Goal: Complete application form

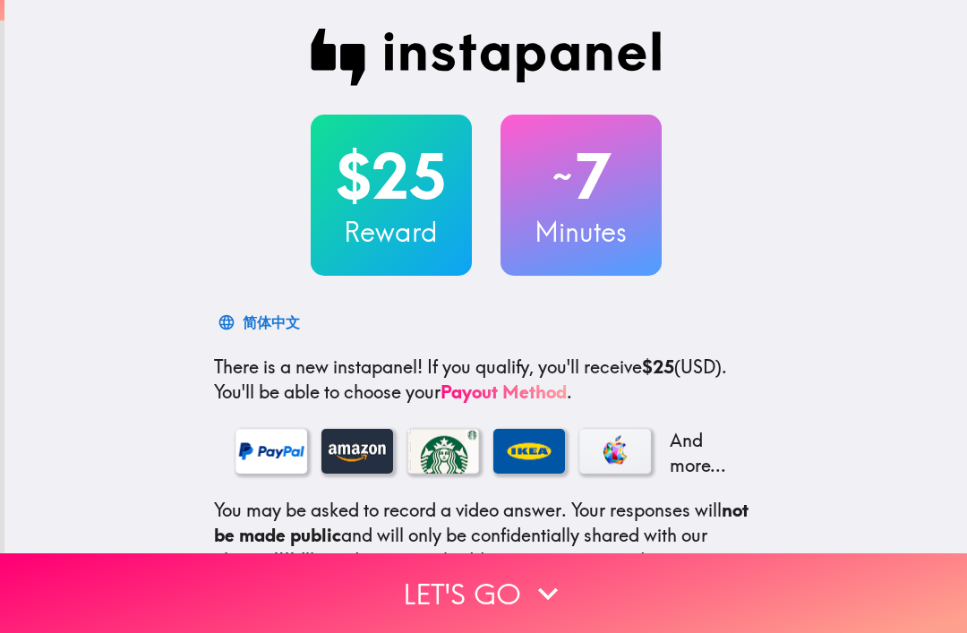
click at [484, 587] on button "Let's go" at bounding box center [483, 593] width 967 height 80
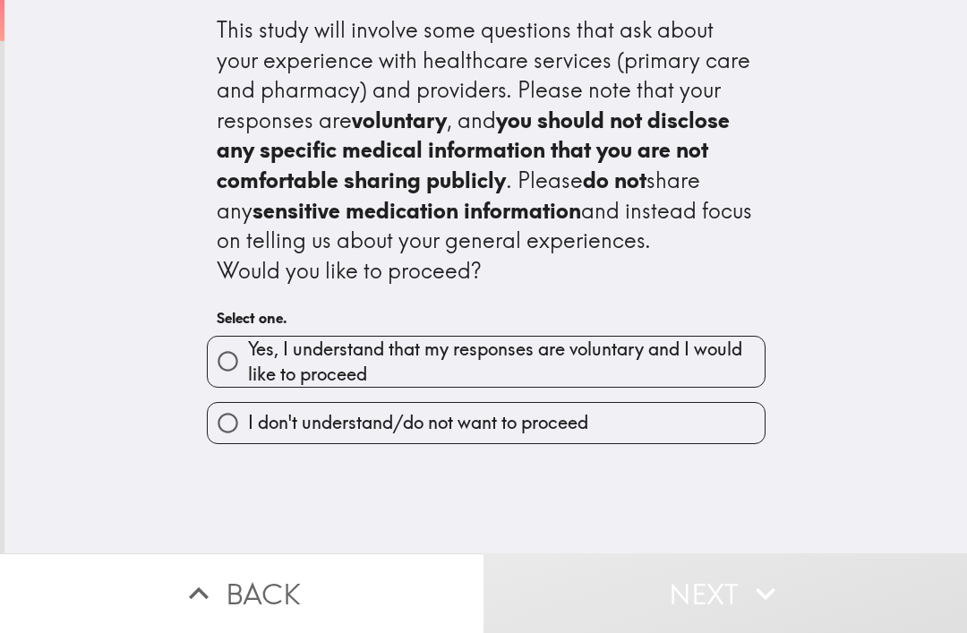
click at [604, 356] on span "Yes, I understand that my responses are voluntary and I would like to proceed" at bounding box center [506, 362] width 517 height 50
click at [248, 356] on input "Yes, I understand that my responses are voluntary and I would like to proceed" at bounding box center [228, 361] width 40 height 40
radio input "true"
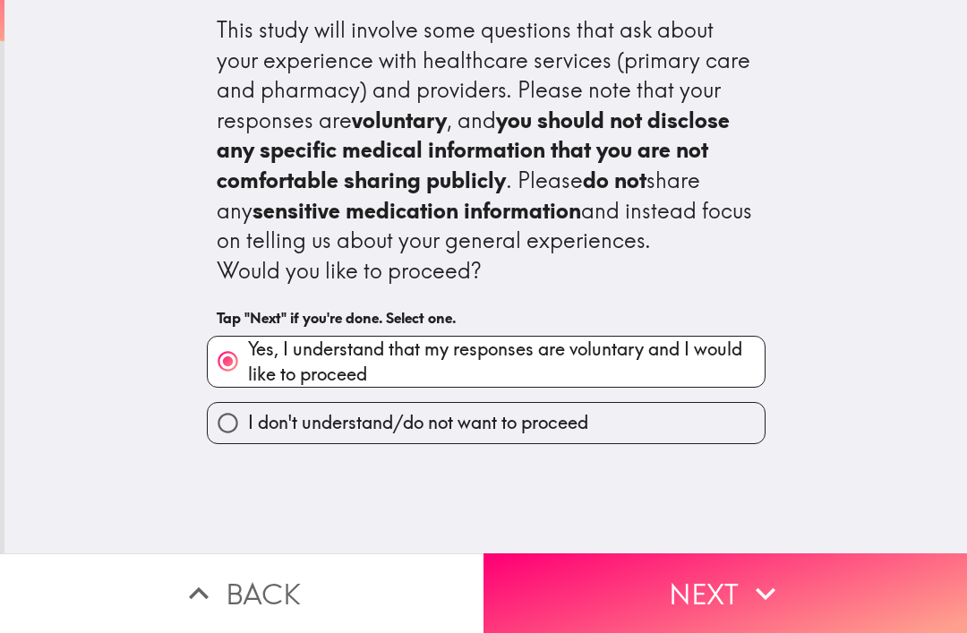
click at [636, 581] on button "Next" at bounding box center [726, 593] width 484 height 80
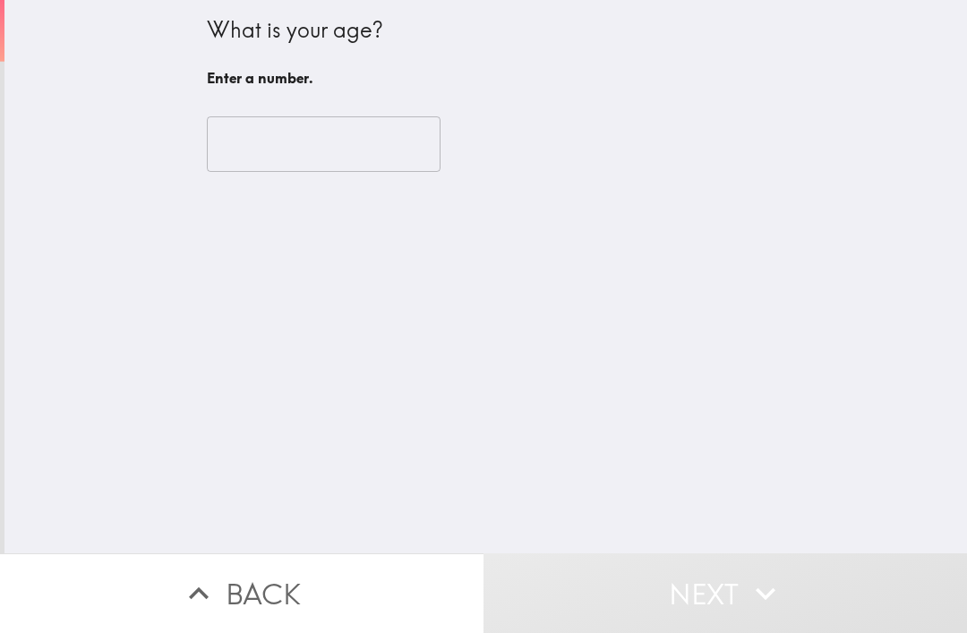
click at [353, 136] on input "number" at bounding box center [324, 144] width 234 height 56
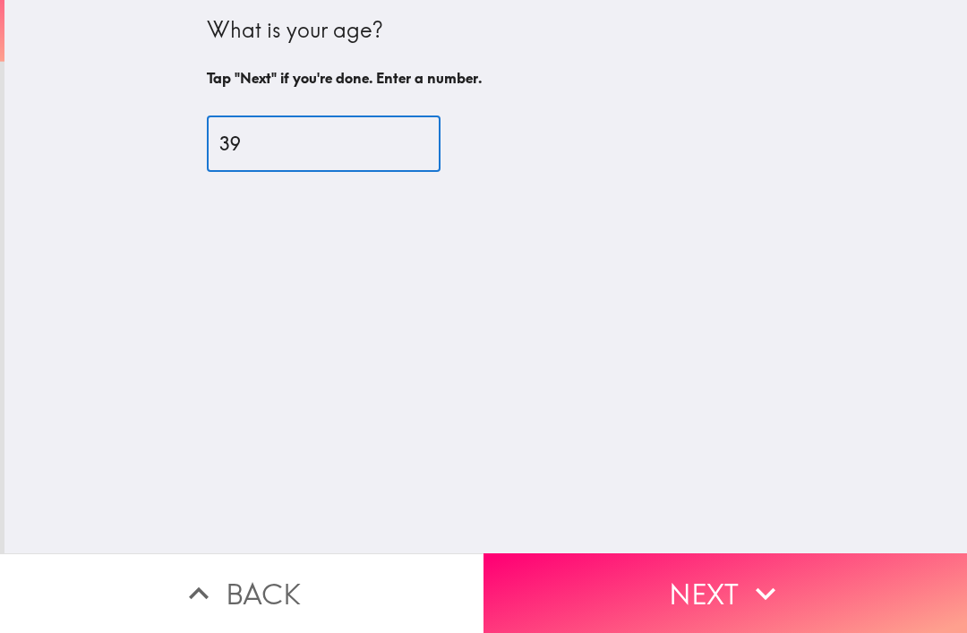
type input "39"
click at [737, 570] on button "Next" at bounding box center [726, 593] width 484 height 80
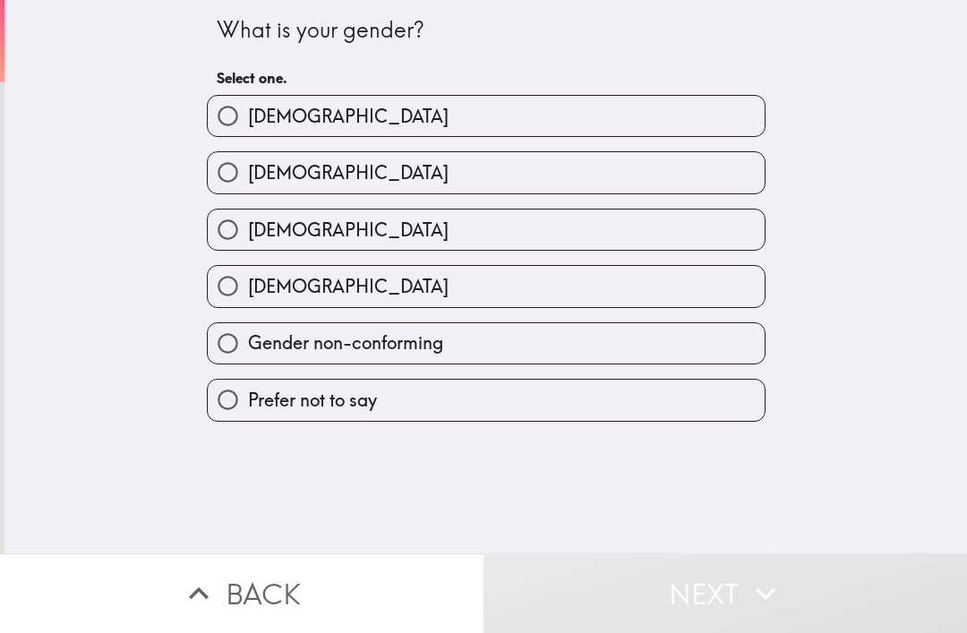
click at [415, 180] on label "[DEMOGRAPHIC_DATA]" at bounding box center [486, 172] width 557 height 40
click at [248, 180] on input "[DEMOGRAPHIC_DATA]" at bounding box center [228, 172] width 40 height 40
radio input "true"
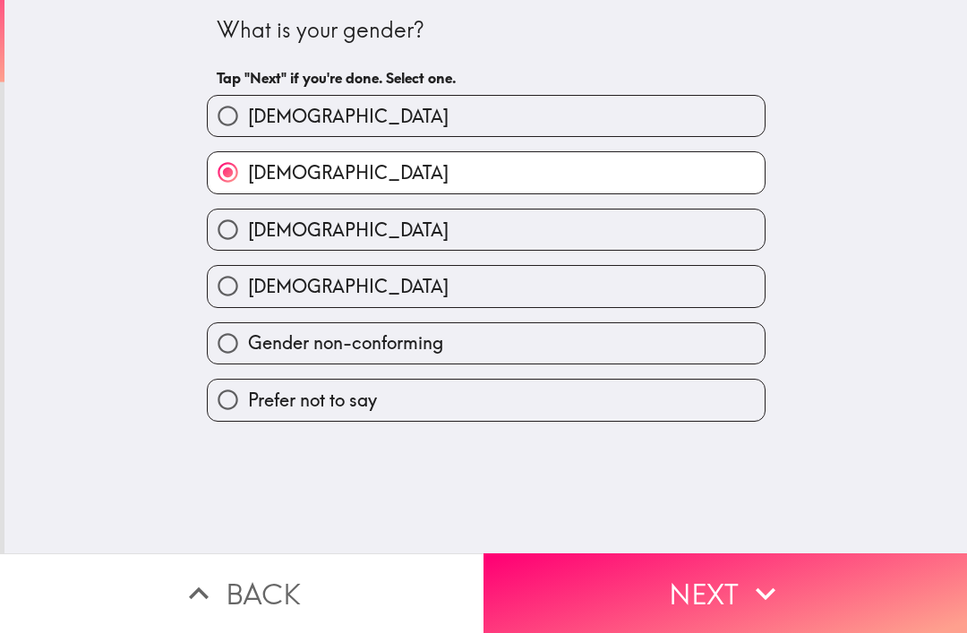
click at [740, 607] on button "Next" at bounding box center [726, 593] width 484 height 80
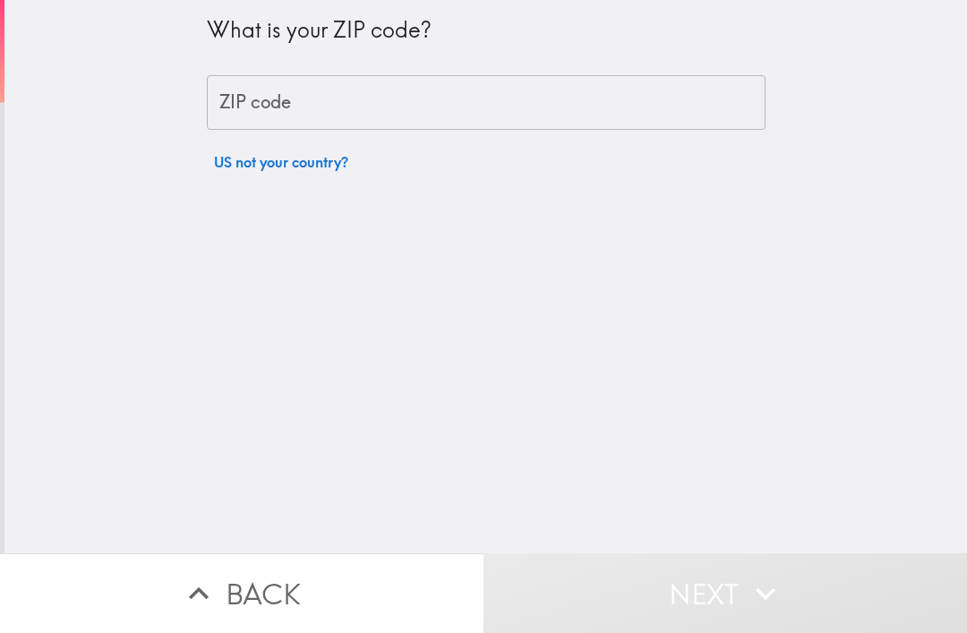
click at [530, 84] on input "ZIP code" at bounding box center [486, 103] width 559 height 56
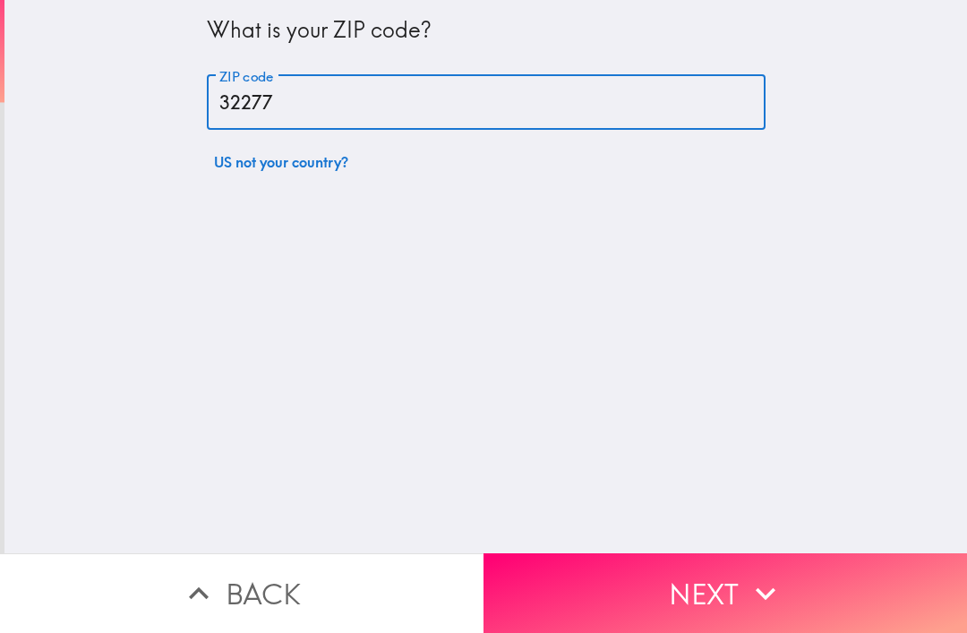
type input "32277"
click at [931, 570] on button "Next" at bounding box center [726, 593] width 484 height 80
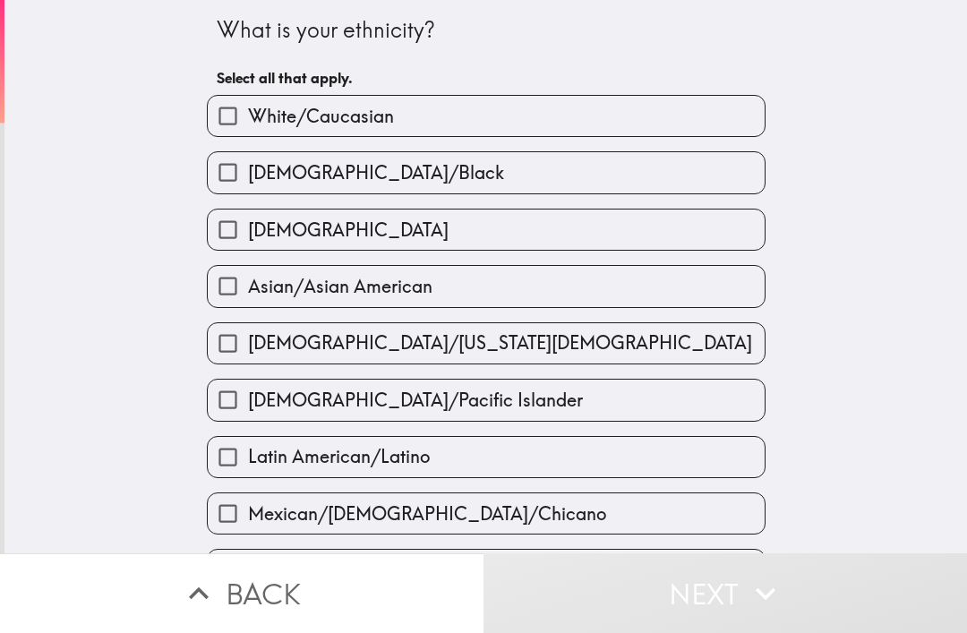
click at [417, 107] on label "White/Caucasian" at bounding box center [486, 116] width 557 height 40
click at [248, 107] on input "White/Caucasian" at bounding box center [228, 116] width 40 height 40
checkbox input "true"
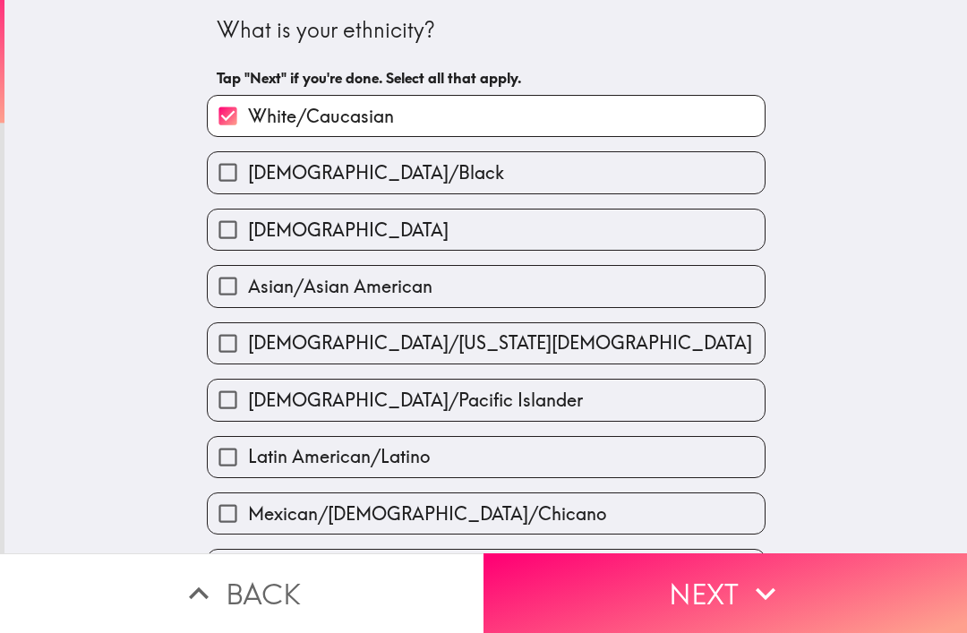
click at [382, 215] on label "[DEMOGRAPHIC_DATA]" at bounding box center [486, 230] width 557 height 40
click at [248, 215] on input "[DEMOGRAPHIC_DATA]" at bounding box center [228, 230] width 40 height 40
checkbox input "true"
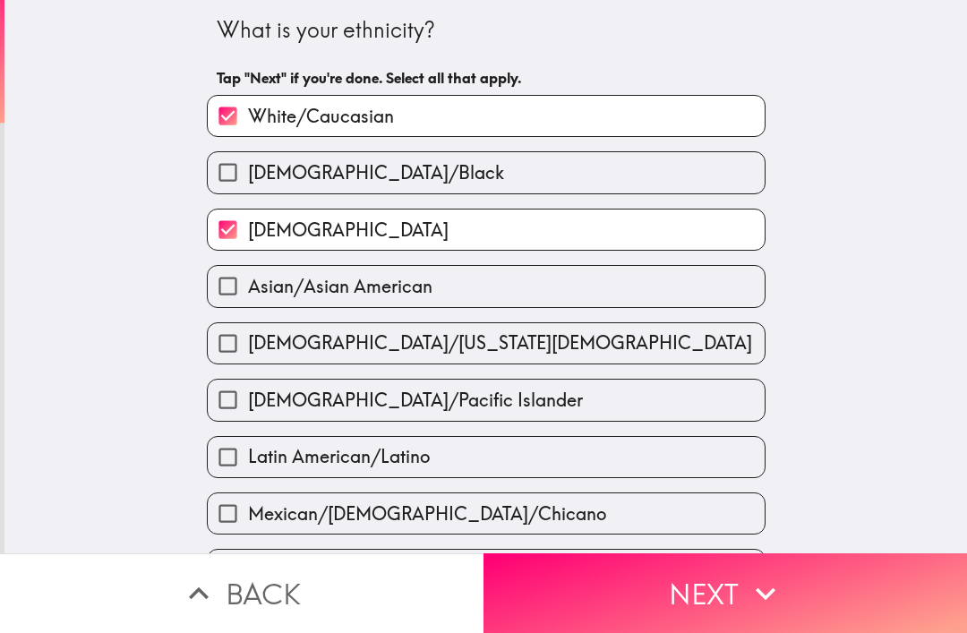
click at [741, 590] on button "Next" at bounding box center [726, 593] width 484 height 80
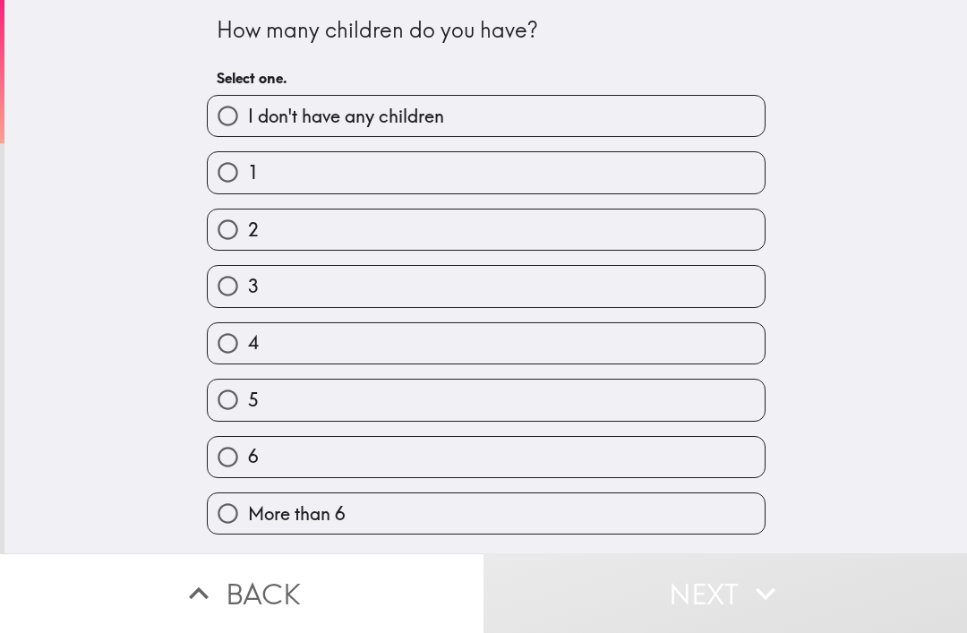
click at [354, 235] on label "2" at bounding box center [486, 230] width 557 height 40
click at [248, 235] on input "2" at bounding box center [228, 230] width 40 height 40
radio input "true"
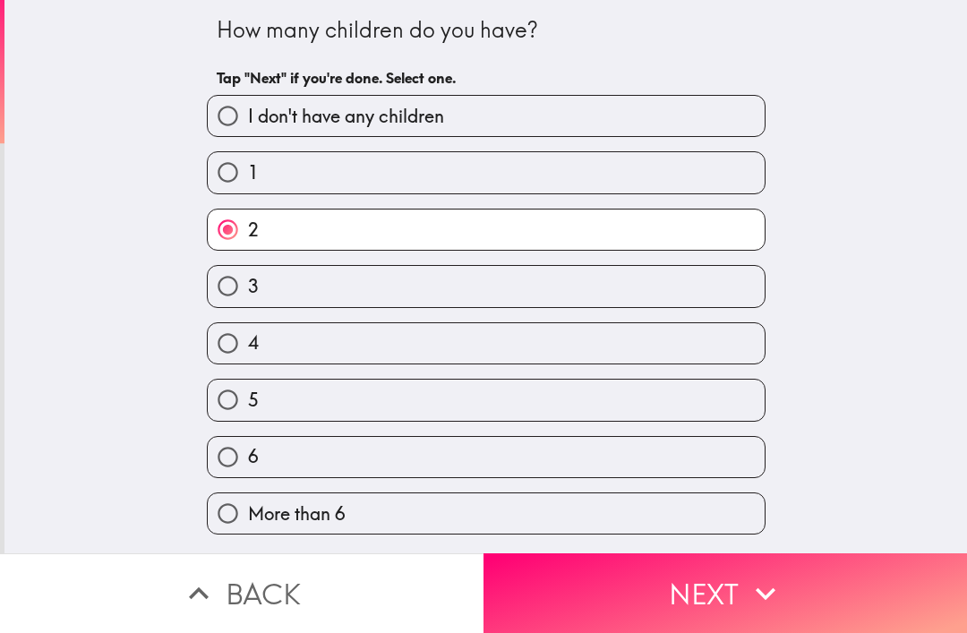
click at [698, 604] on button "Next" at bounding box center [726, 593] width 484 height 80
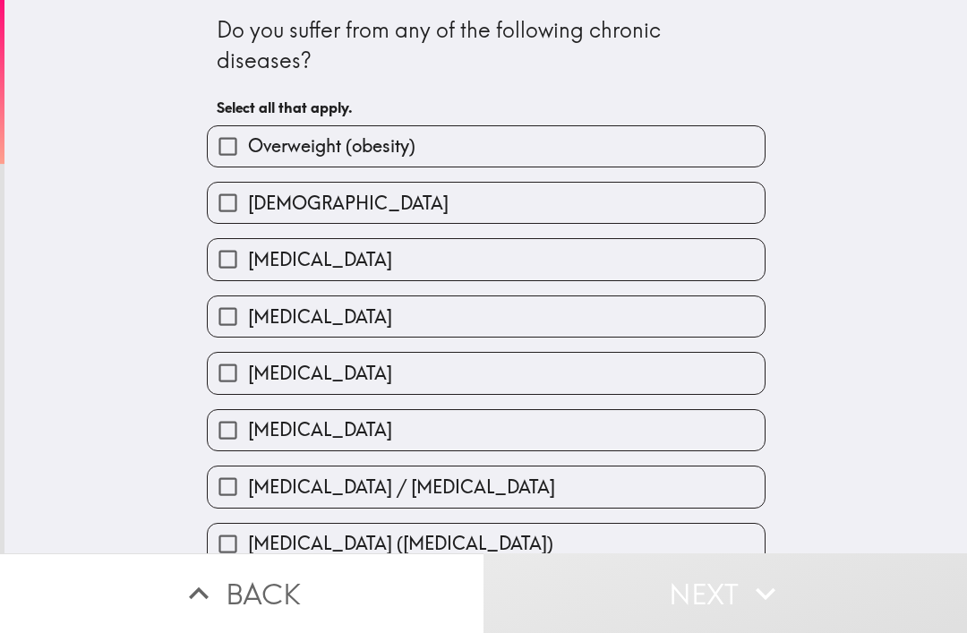
click at [426, 271] on label "[MEDICAL_DATA]" at bounding box center [486, 259] width 557 height 40
click at [248, 271] on input "[MEDICAL_DATA]" at bounding box center [228, 259] width 40 height 40
checkbox input "true"
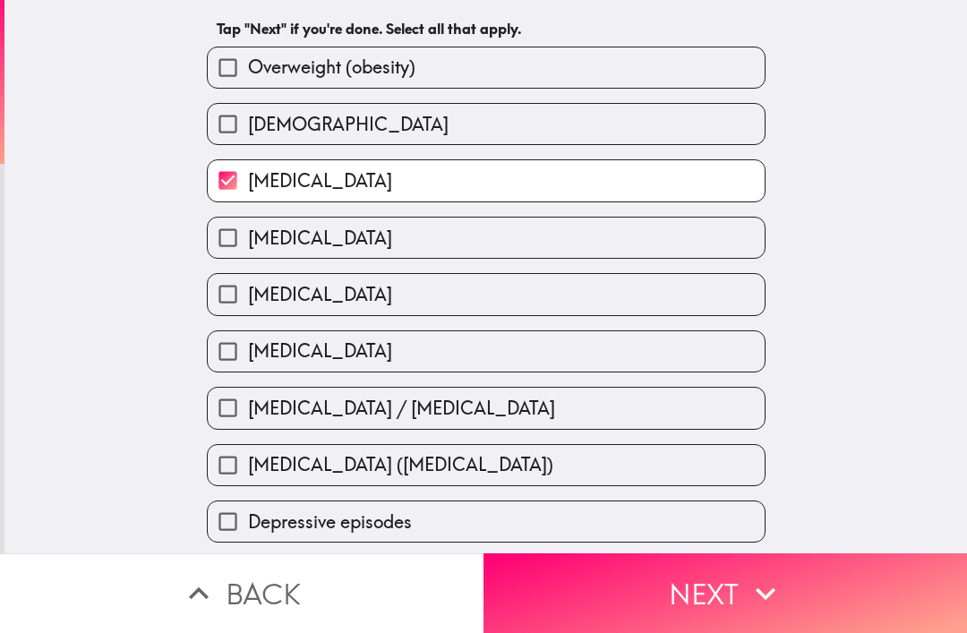
scroll to position [99, 0]
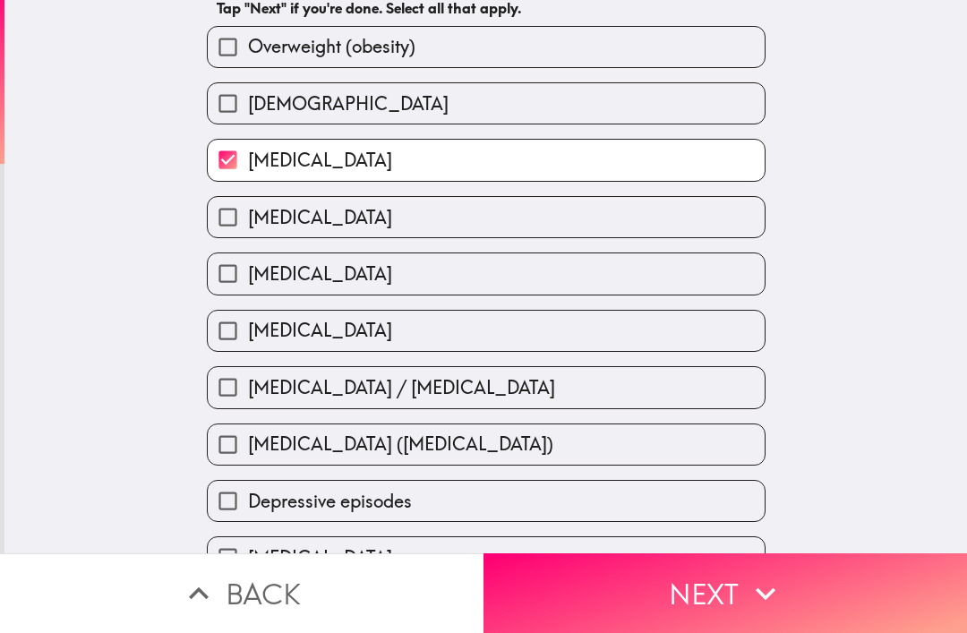
click at [461, 273] on label "[MEDICAL_DATA]" at bounding box center [486, 273] width 557 height 40
click at [248, 273] on input "[MEDICAL_DATA]" at bounding box center [228, 273] width 40 height 40
checkbox input "true"
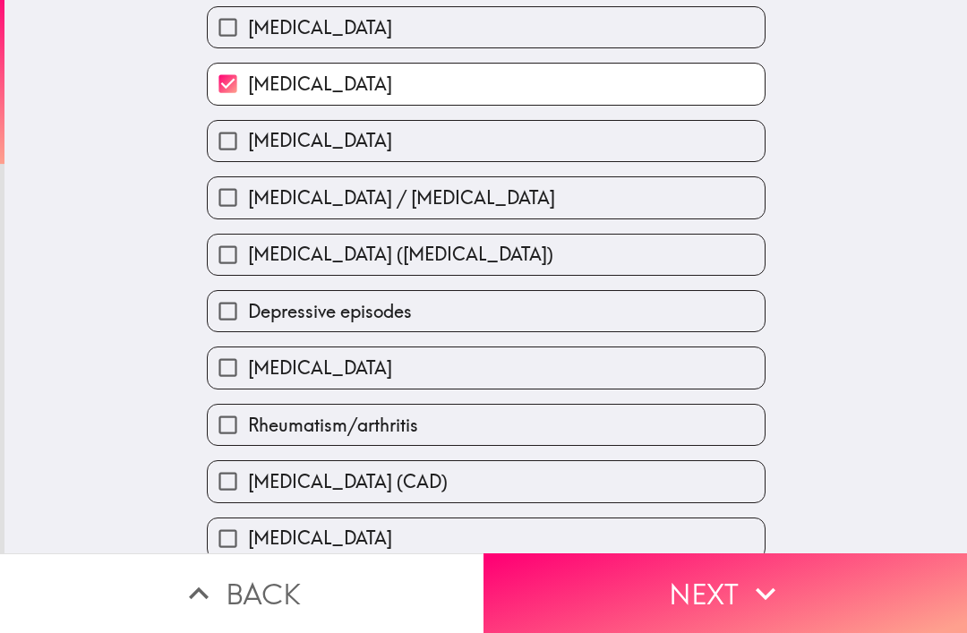
scroll to position [293, 0]
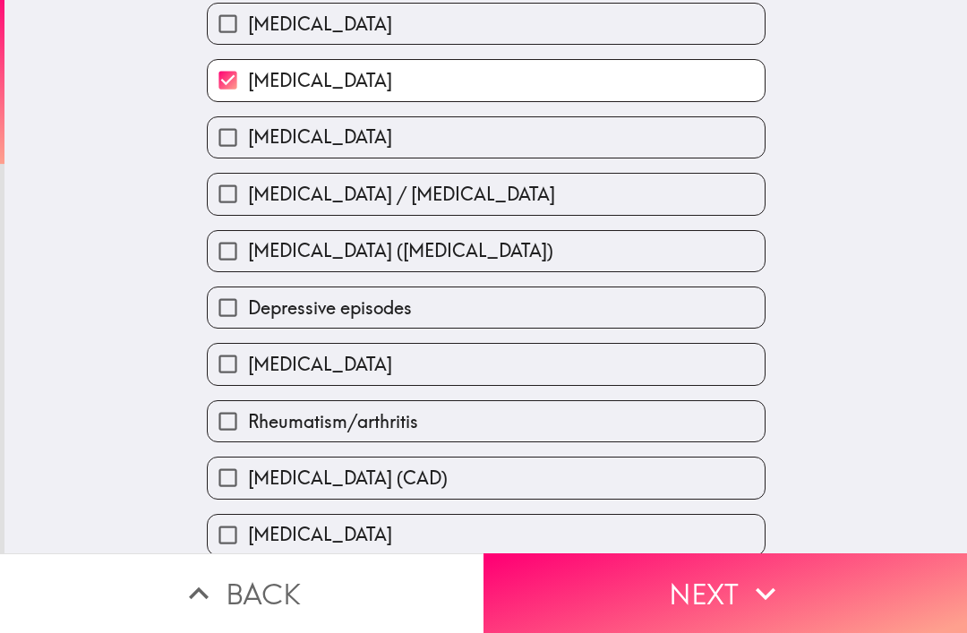
click at [553, 258] on span "[MEDICAL_DATA] ([MEDICAL_DATA])" at bounding box center [400, 250] width 305 height 25
click at [248, 258] on input "[MEDICAL_DATA] ([MEDICAL_DATA])" at bounding box center [228, 251] width 40 height 40
checkbox input "true"
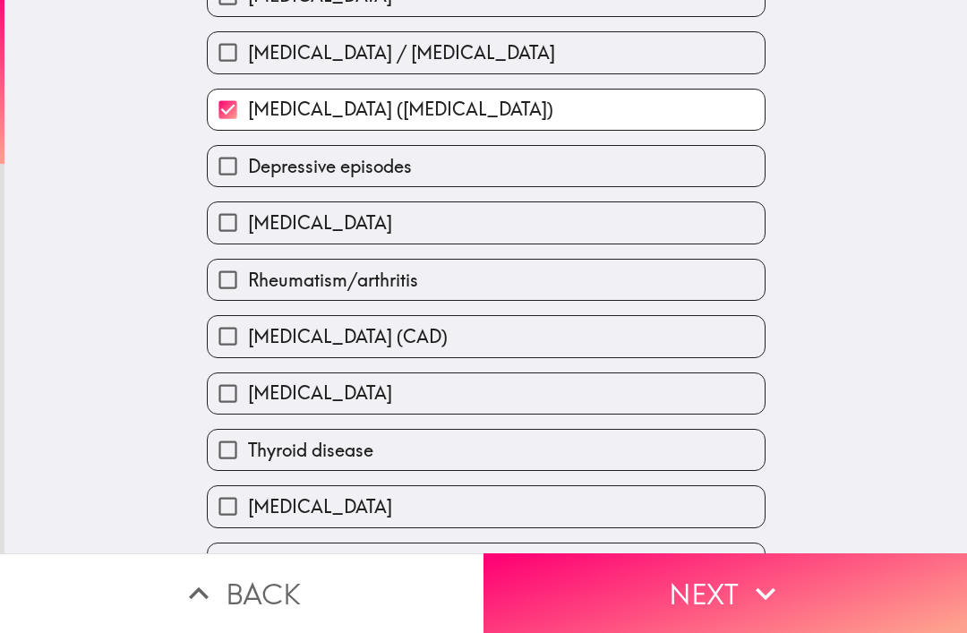
scroll to position [437, 0]
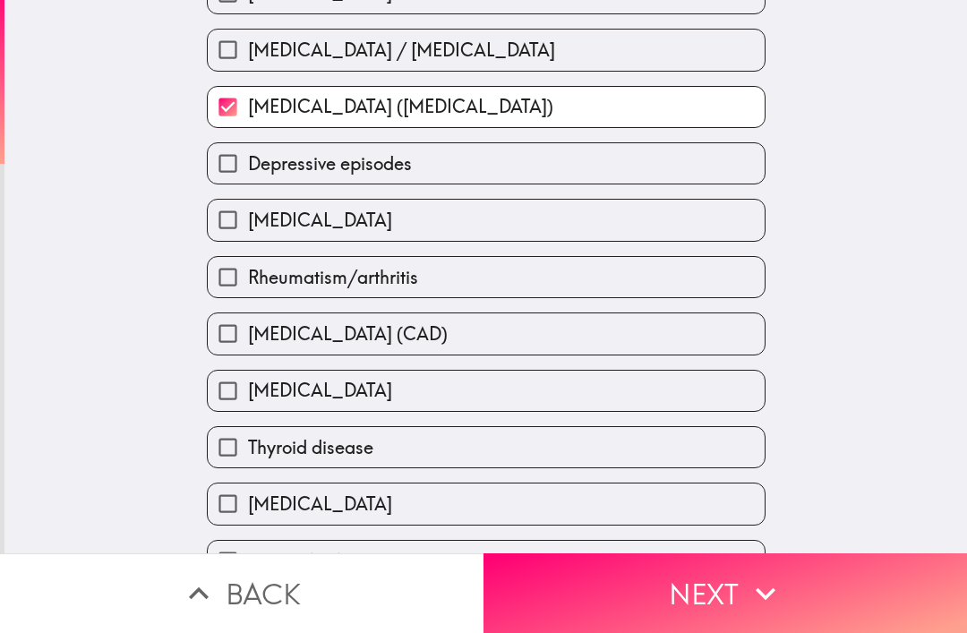
click at [496, 222] on label "[MEDICAL_DATA]" at bounding box center [486, 220] width 557 height 40
click at [248, 222] on input "[MEDICAL_DATA]" at bounding box center [228, 220] width 40 height 40
checkbox input "true"
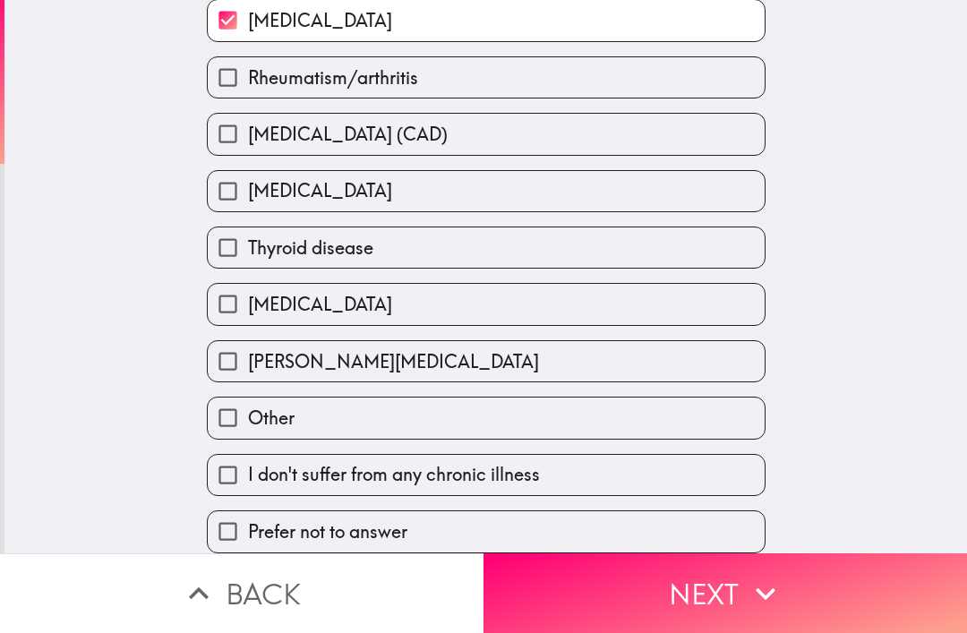
scroll to position [652, 0]
click at [695, 594] on button "Next" at bounding box center [726, 593] width 484 height 80
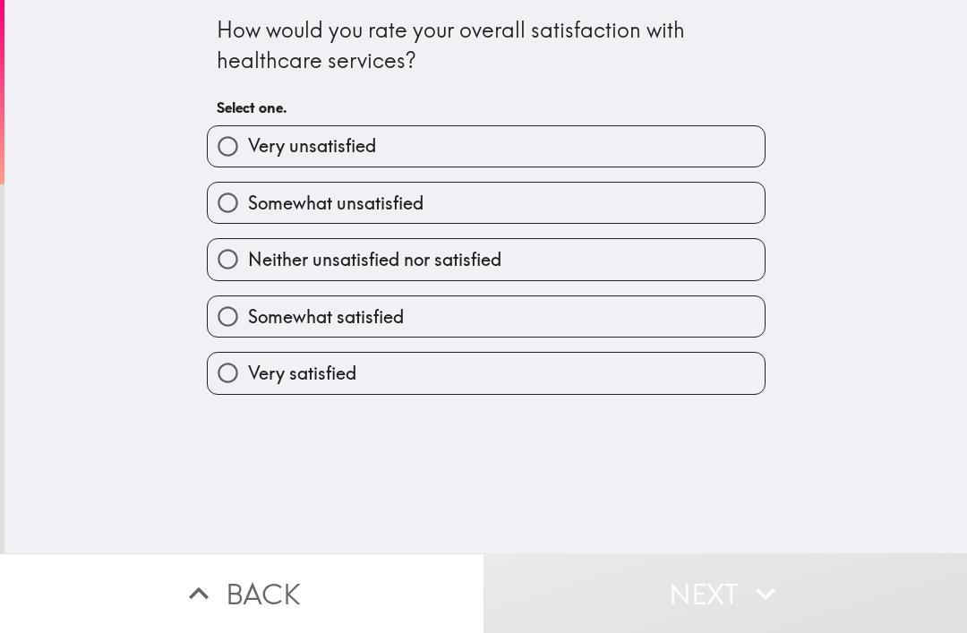
click at [390, 317] on span "Somewhat satisfied" at bounding box center [326, 316] width 156 height 25
click at [248, 317] on input "Somewhat satisfied" at bounding box center [228, 316] width 40 height 40
radio input "true"
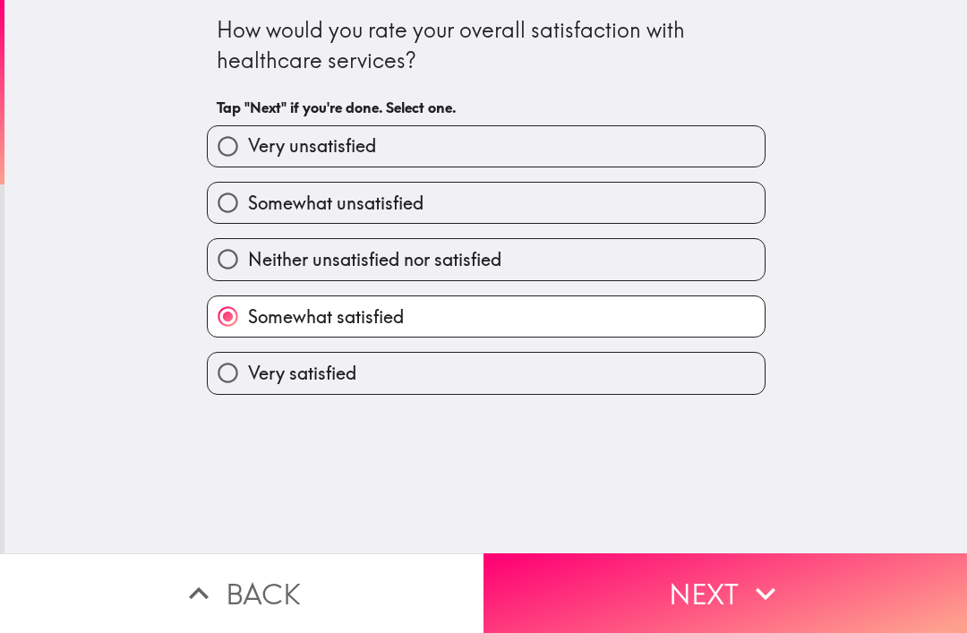
click at [646, 577] on button "Next" at bounding box center [726, 593] width 484 height 80
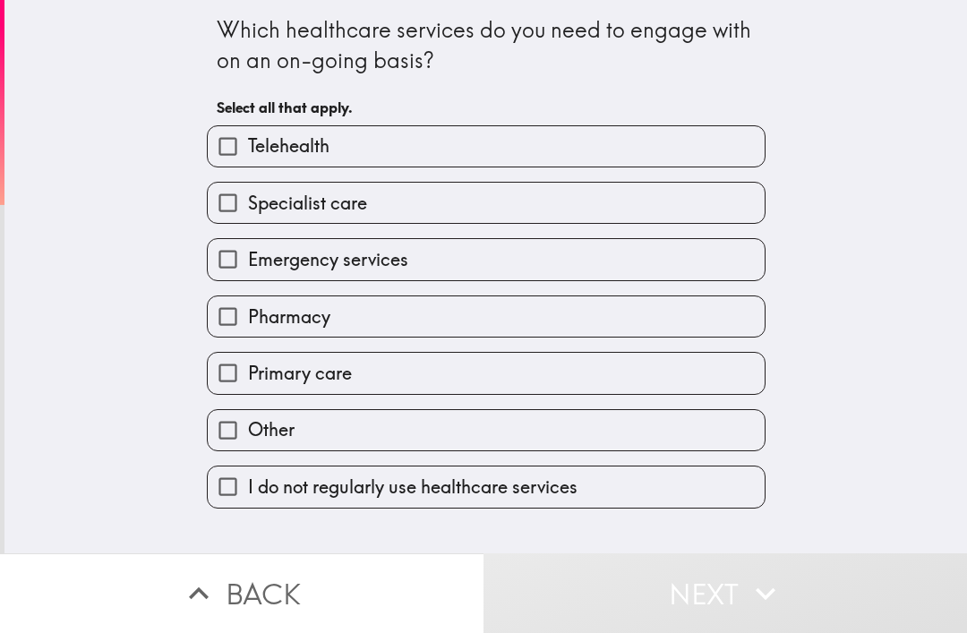
click at [426, 149] on label "Telehealth" at bounding box center [486, 146] width 557 height 40
click at [248, 149] on input "Telehealth" at bounding box center [228, 146] width 40 height 40
checkbox input "true"
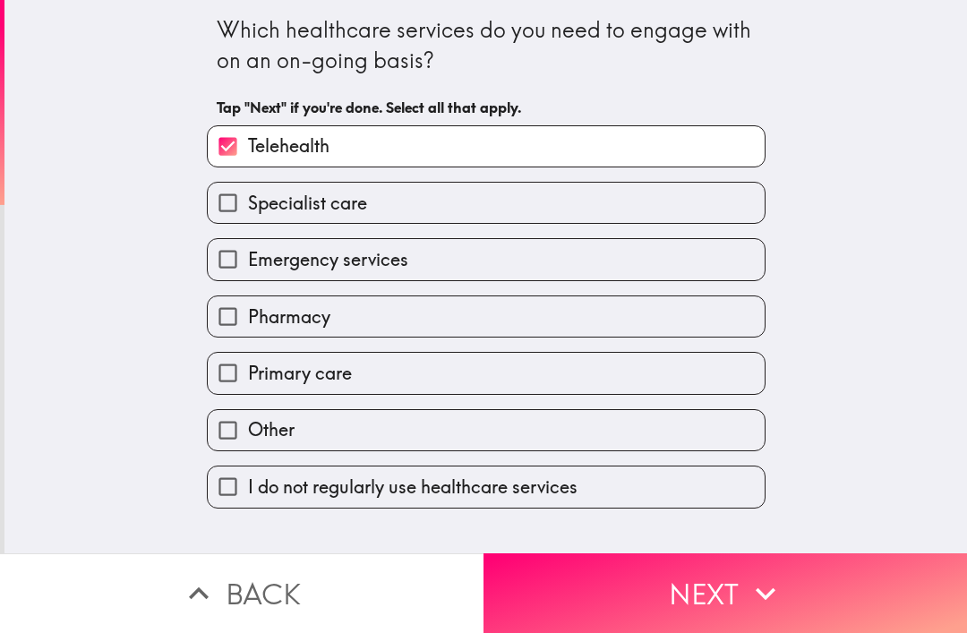
click at [417, 210] on label "Specialist care" at bounding box center [486, 203] width 557 height 40
click at [248, 210] on input "Specialist care" at bounding box center [228, 203] width 40 height 40
checkbox input "true"
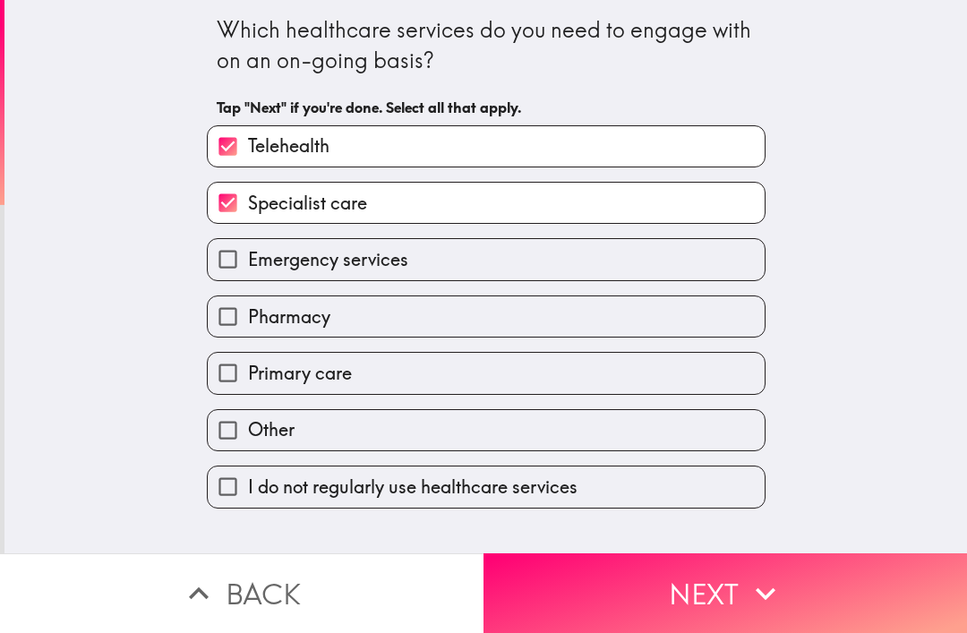
click at [441, 261] on label "Emergency services" at bounding box center [486, 259] width 557 height 40
click at [248, 261] on input "Emergency services" at bounding box center [228, 259] width 40 height 40
checkbox input "true"
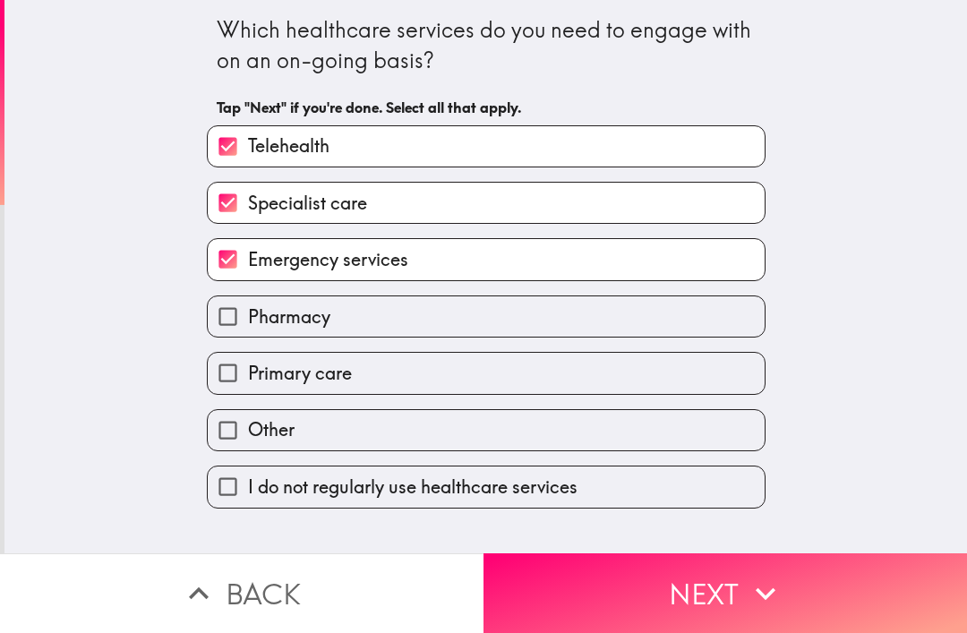
click at [422, 317] on label "Pharmacy" at bounding box center [486, 316] width 557 height 40
click at [248, 317] on input "Pharmacy" at bounding box center [228, 316] width 40 height 40
checkbox input "true"
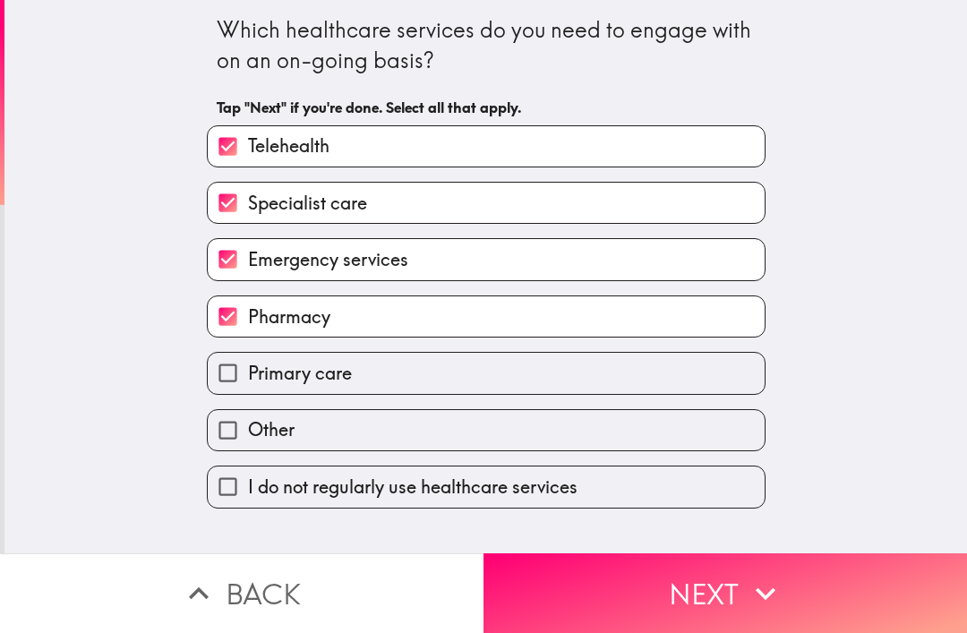
click at [495, 373] on label "Primary care" at bounding box center [486, 373] width 557 height 40
click at [248, 373] on input "Primary care" at bounding box center [228, 373] width 40 height 40
checkbox input "true"
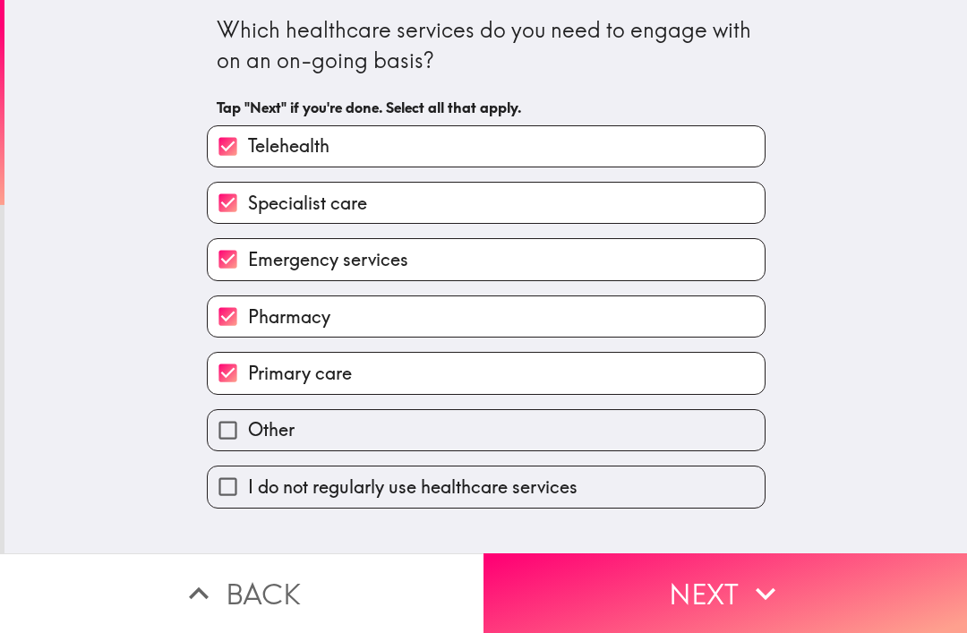
click at [740, 577] on button "Next" at bounding box center [726, 593] width 484 height 80
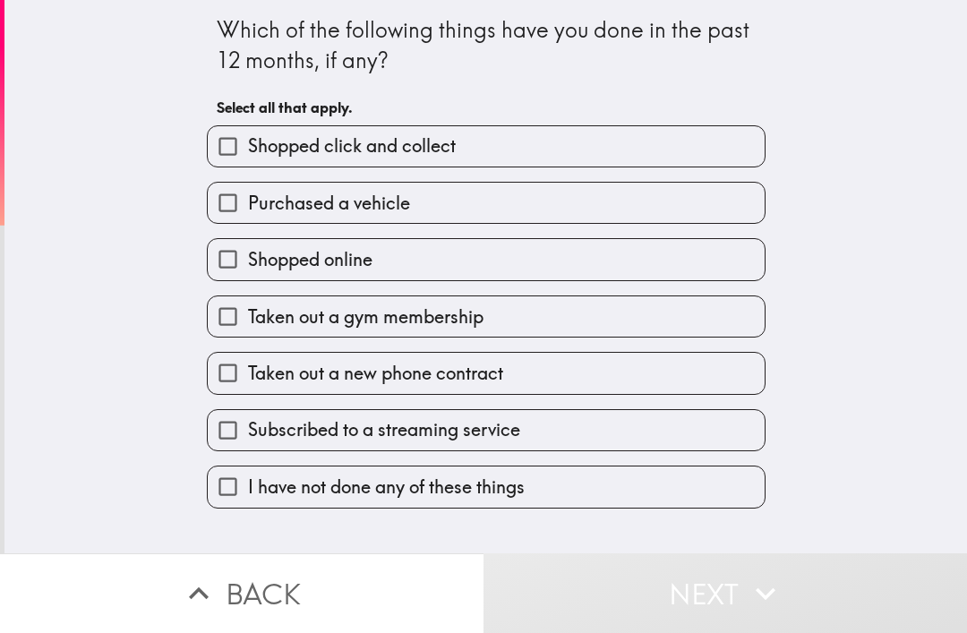
click at [428, 200] on label "Purchased a vehicle" at bounding box center [486, 203] width 557 height 40
click at [248, 200] on input "Purchased a vehicle" at bounding box center [228, 203] width 40 height 40
checkbox input "true"
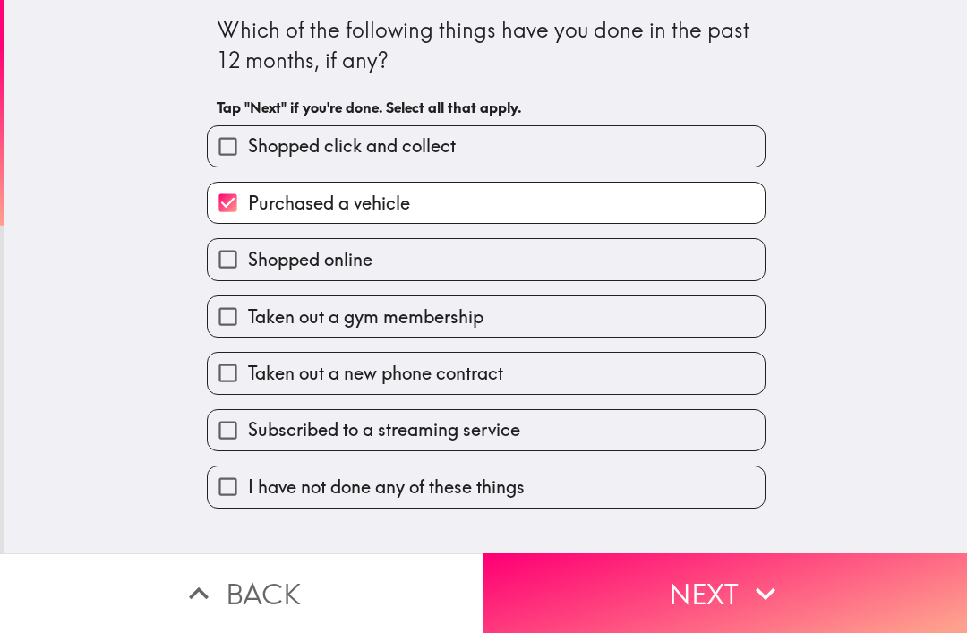
click at [407, 261] on label "Shopped online" at bounding box center [486, 259] width 557 height 40
click at [248, 261] on input "Shopped online" at bounding box center [228, 259] width 40 height 40
checkbox input "true"
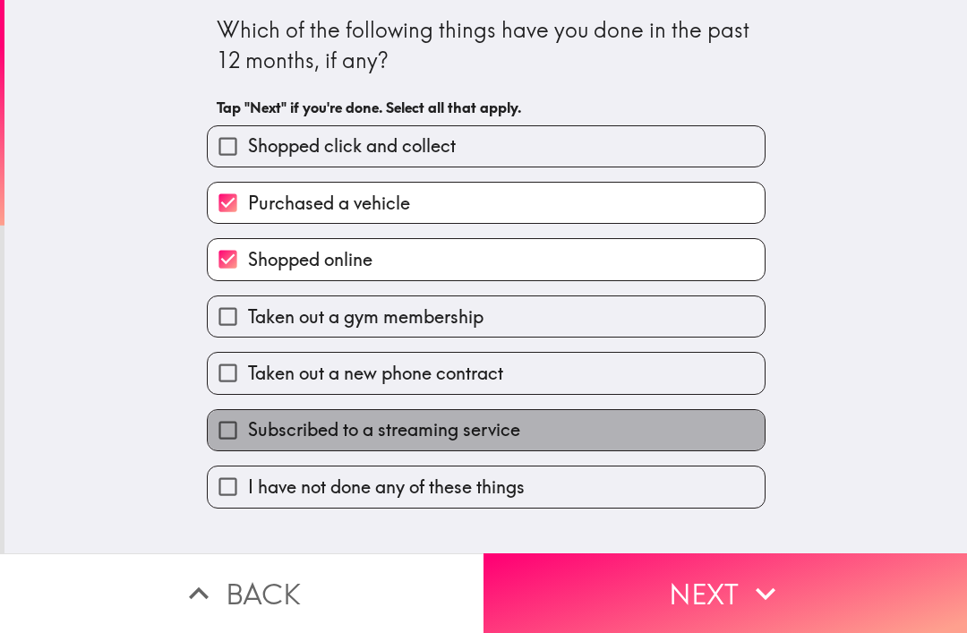
click at [515, 424] on span "Subscribed to a streaming service" at bounding box center [384, 429] width 272 height 25
click at [248, 424] on input "Subscribed to a streaming service" at bounding box center [228, 430] width 40 height 40
checkbox input "true"
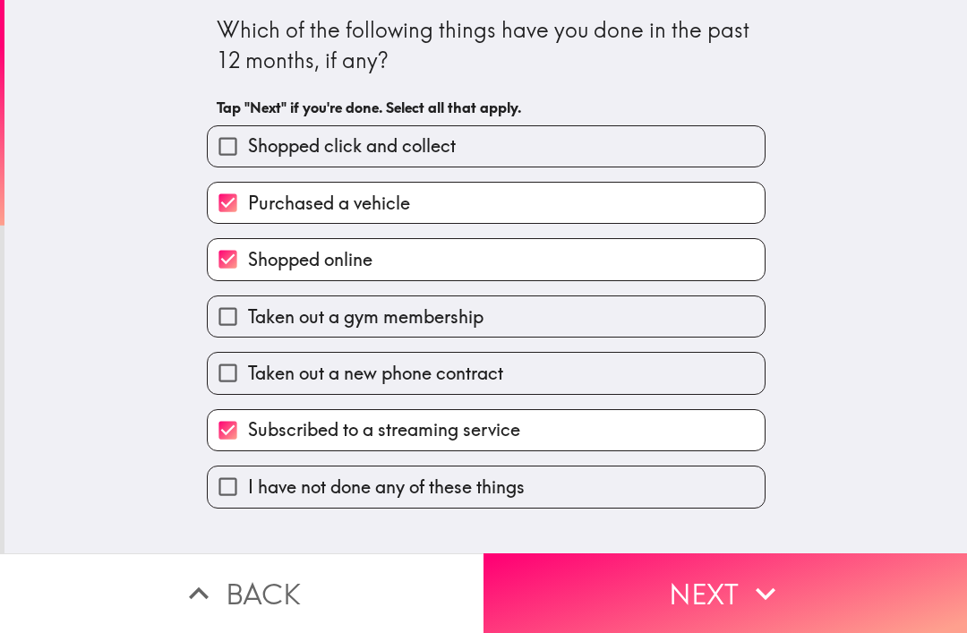
click at [650, 600] on button "Next" at bounding box center [726, 593] width 484 height 80
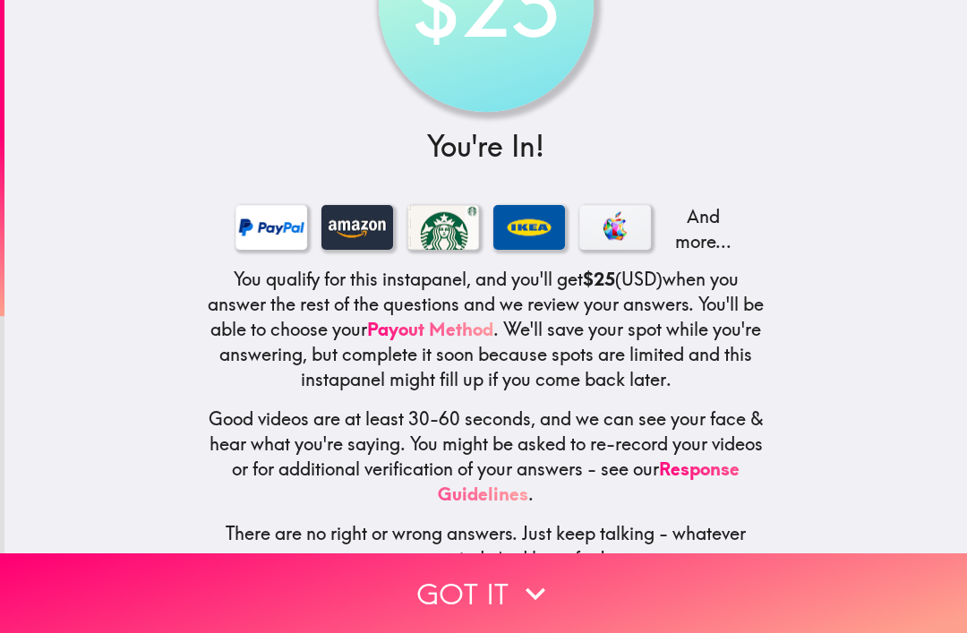
scroll to position [135, 0]
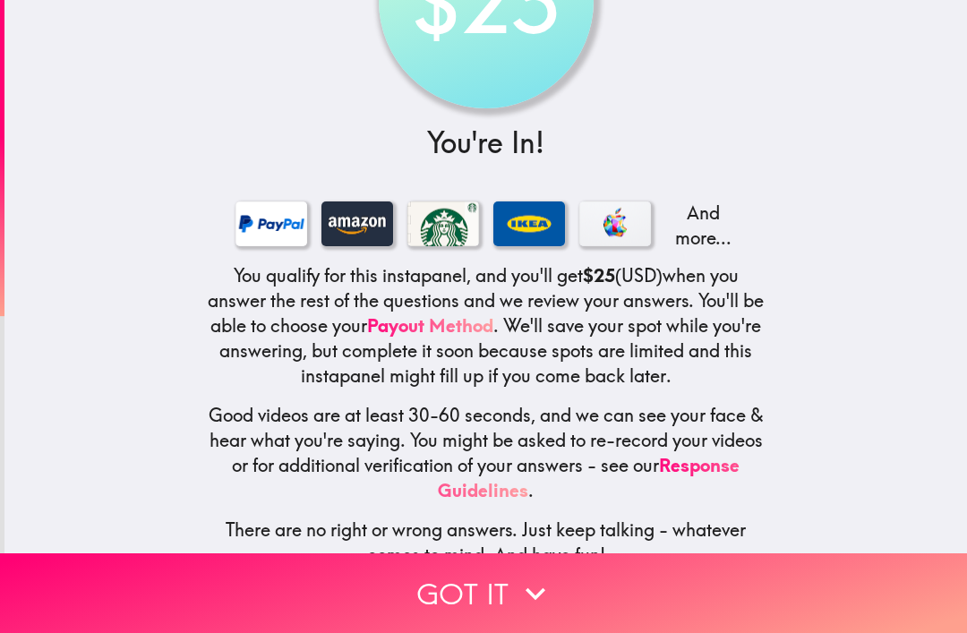
click at [531, 571] on button "Got it" at bounding box center [483, 593] width 967 height 80
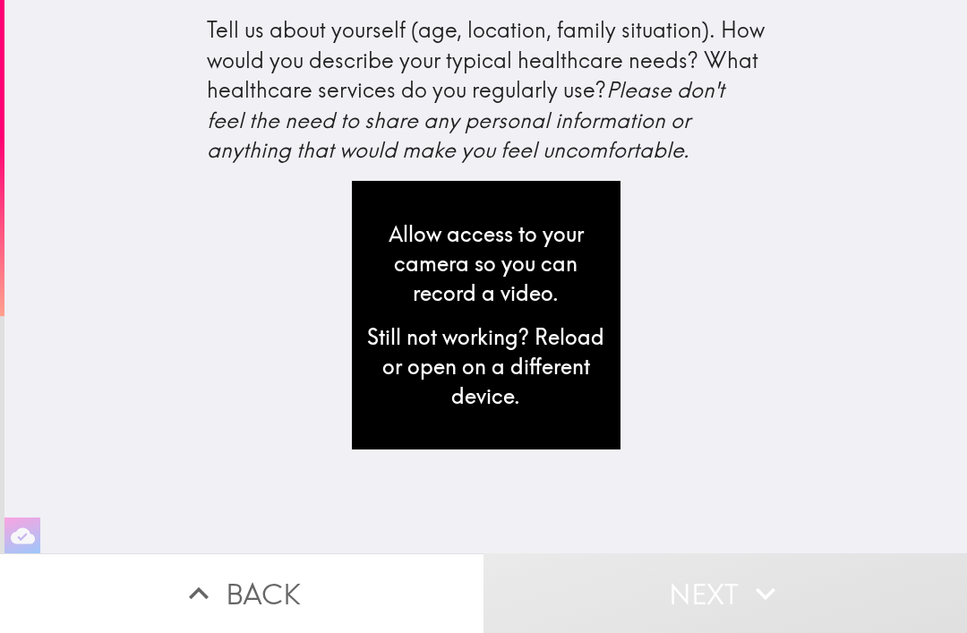
scroll to position [0, 0]
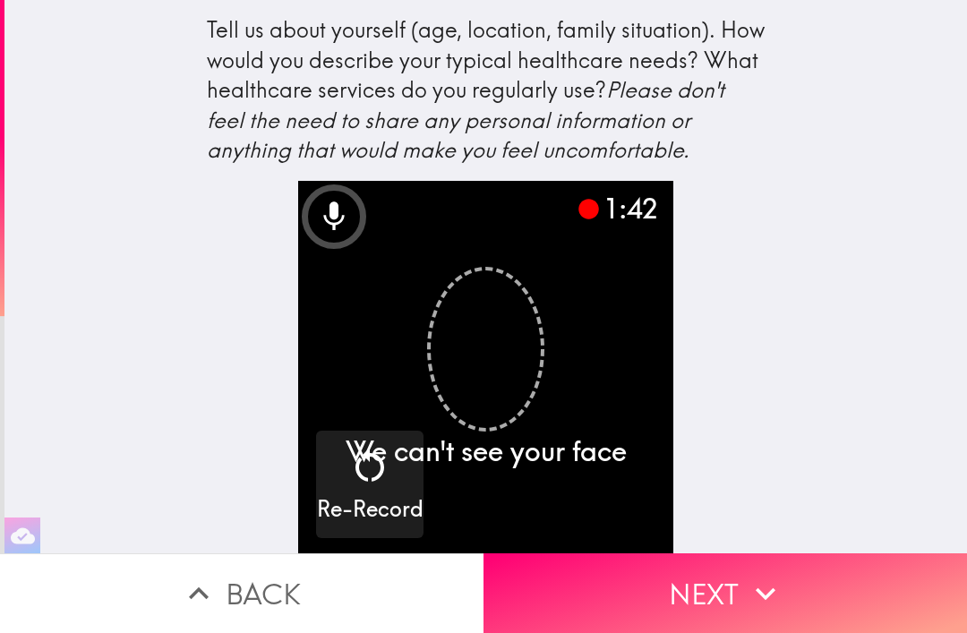
click at [723, 582] on button "Next" at bounding box center [726, 593] width 484 height 80
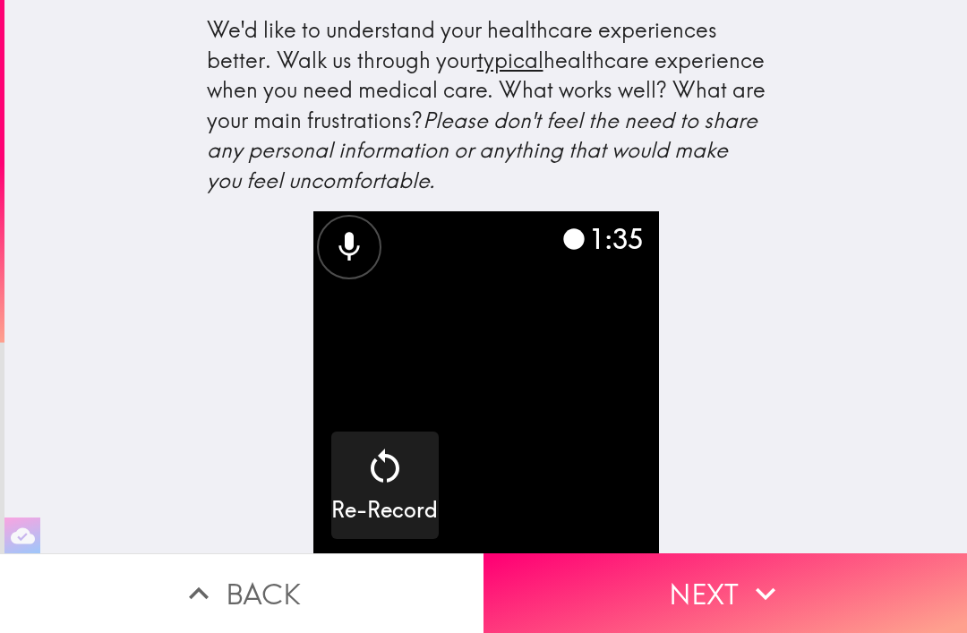
click at [732, 590] on button "Next" at bounding box center [726, 593] width 484 height 80
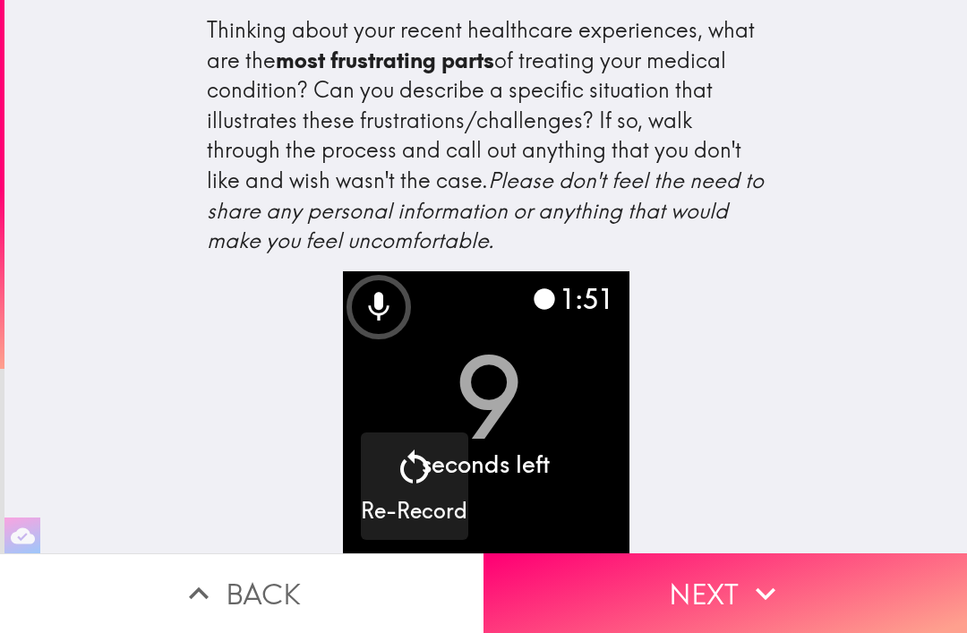
click at [741, 592] on button "Next" at bounding box center [726, 593] width 484 height 80
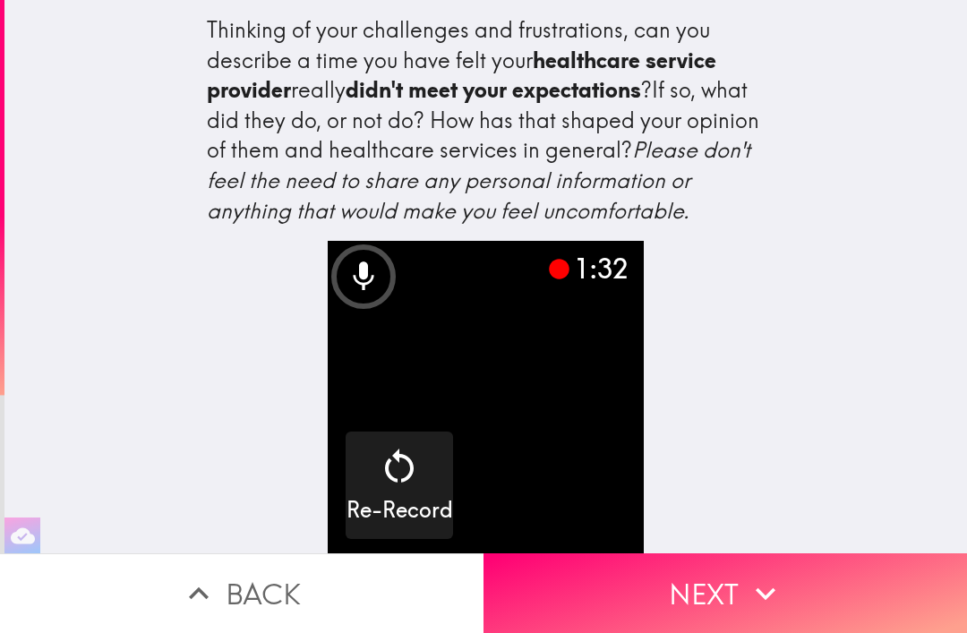
click at [748, 593] on icon "button" at bounding box center [765, 593] width 39 height 39
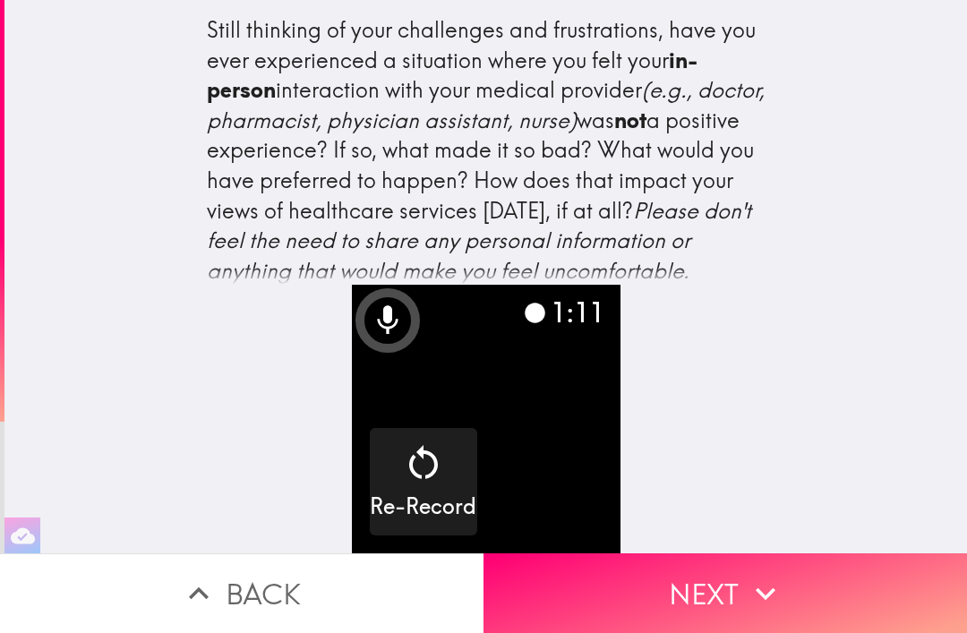
click at [721, 578] on button "Next" at bounding box center [726, 593] width 484 height 80
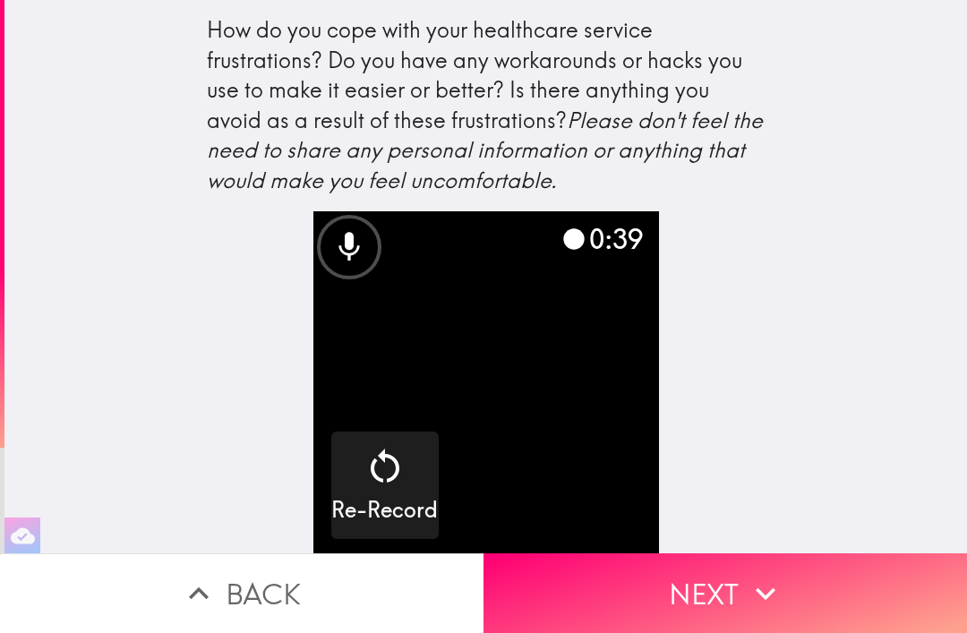
click at [748, 594] on icon "button" at bounding box center [765, 593] width 39 height 39
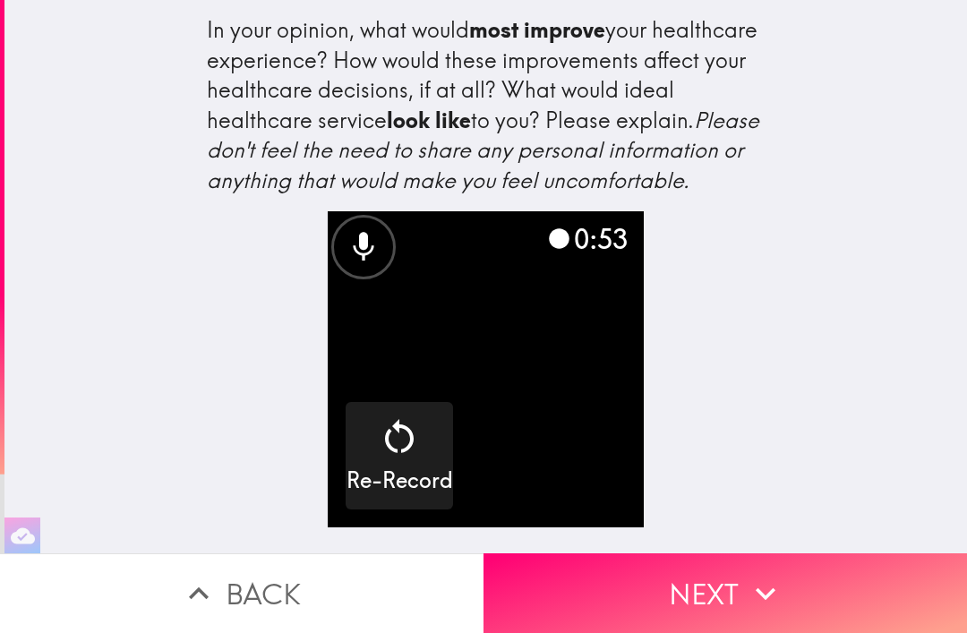
click at [743, 591] on button "Next" at bounding box center [726, 593] width 484 height 80
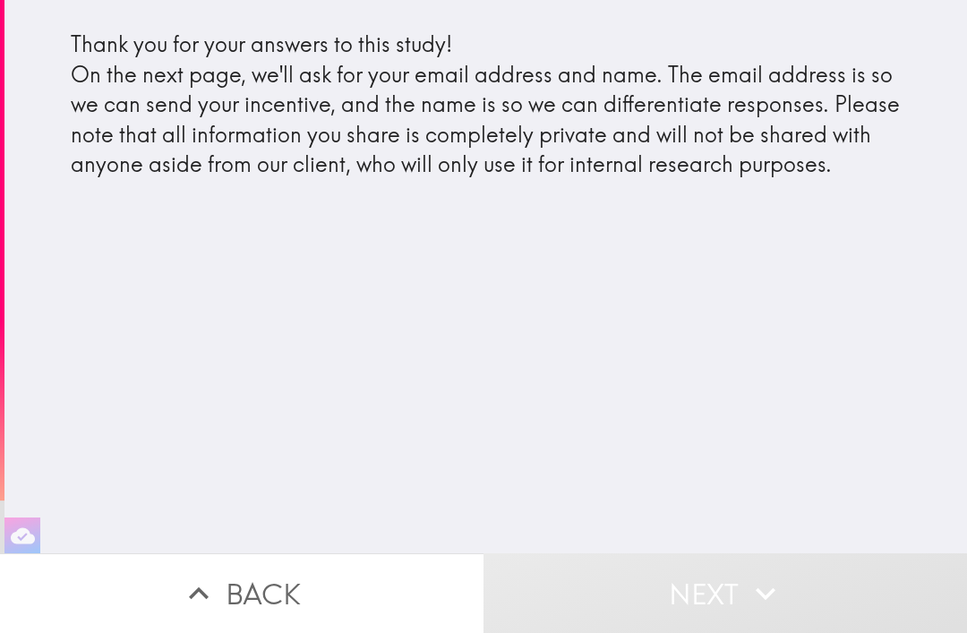
click at [718, 618] on button "Next" at bounding box center [726, 593] width 484 height 80
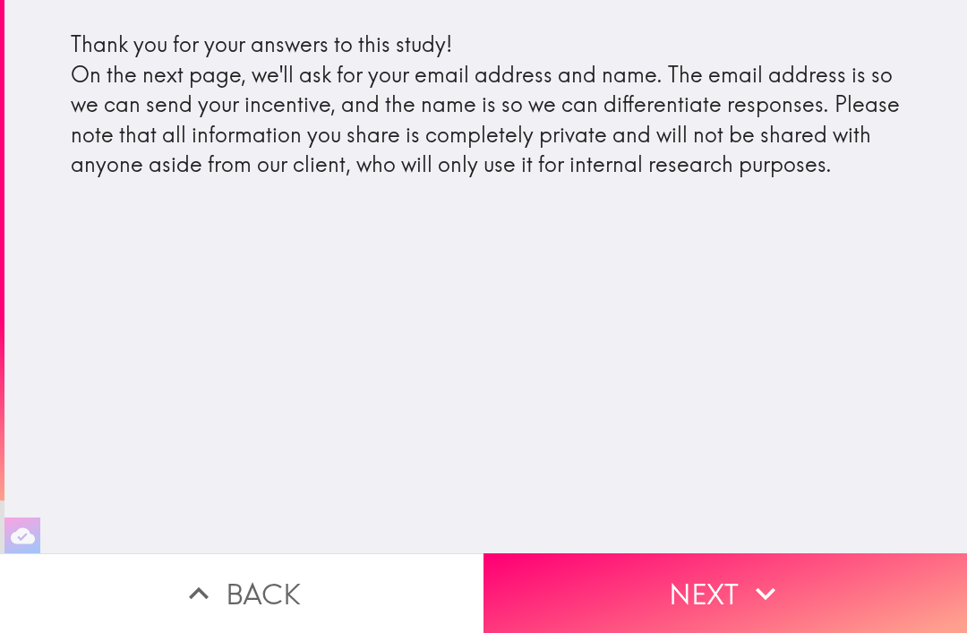
click at [741, 601] on button "Next" at bounding box center [726, 593] width 484 height 80
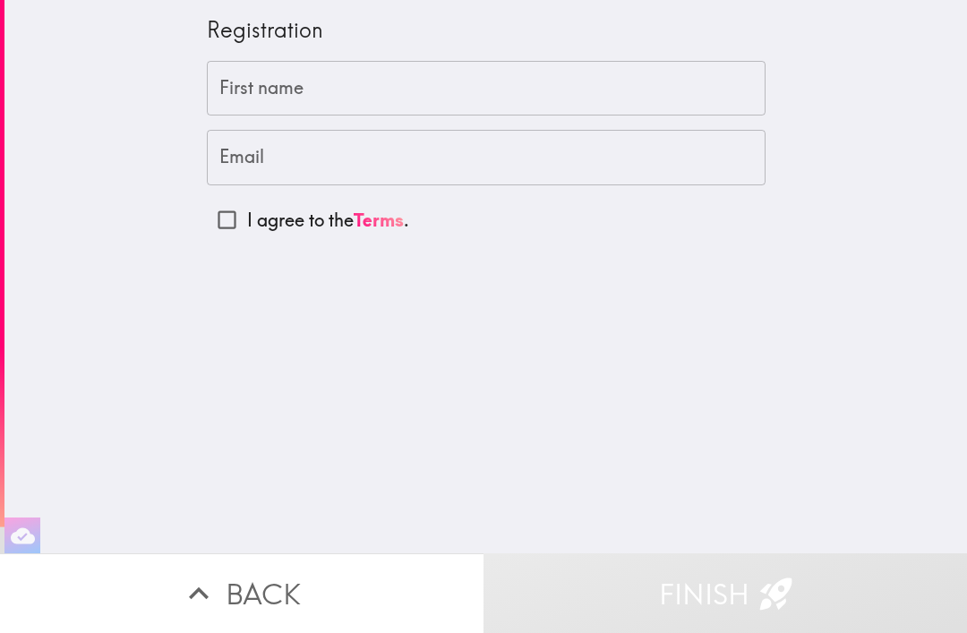
click at [342, 86] on input "First name" at bounding box center [486, 89] width 559 height 56
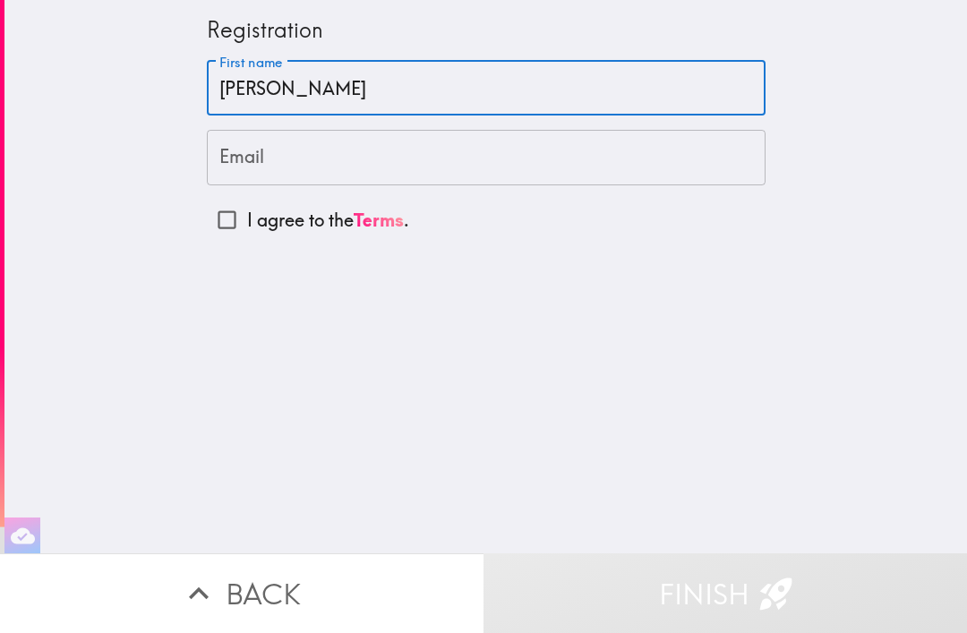
type input "[PERSON_NAME]"
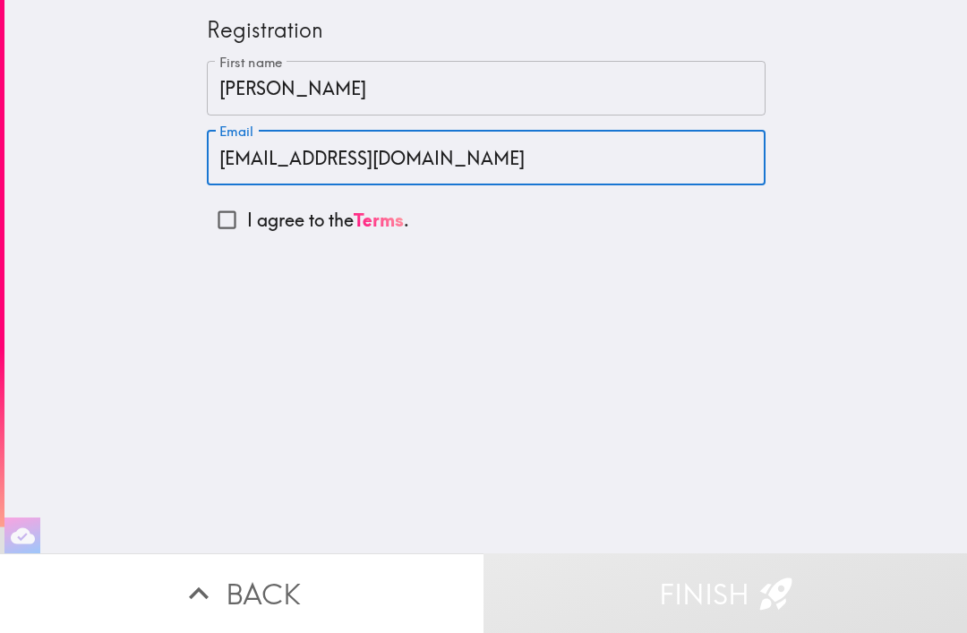
type input "[EMAIL_ADDRESS][DOMAIN_NAME]"
click at [224, 216] on input "I agree to the Terms ." at bounding box center [227, 220] width 40 height 40
checkbox input "true"
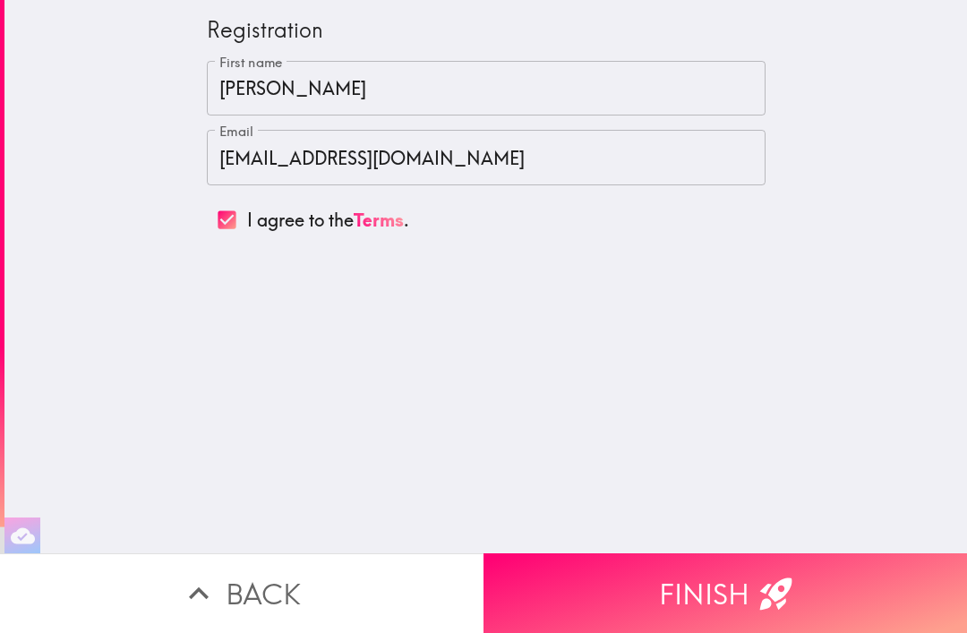
click at [712, 590] on button "Finish" at bounding box center [726, 593] width 484 height 80
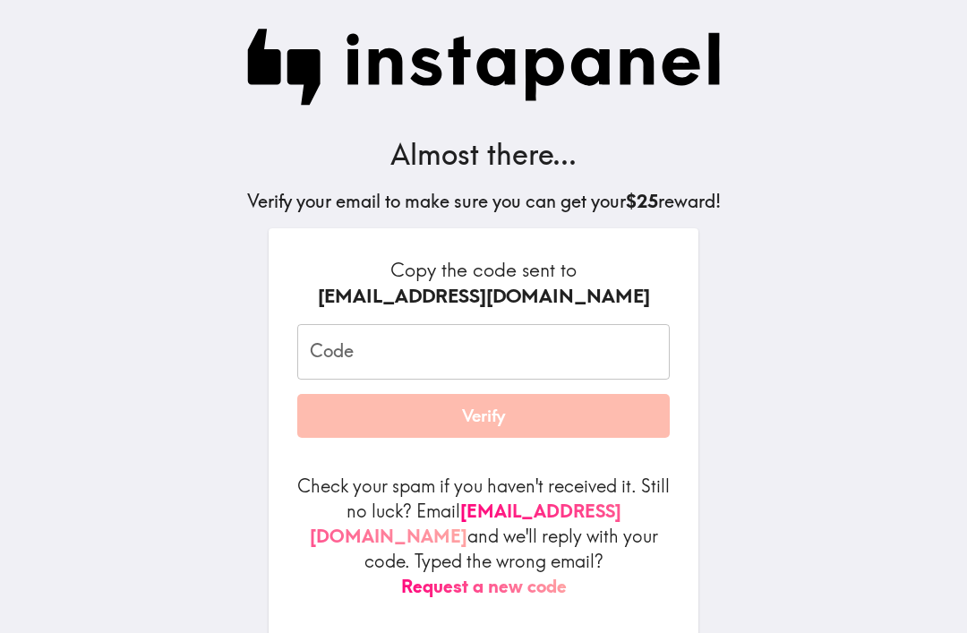
click at [452, 355] on input "Code" at bounding box center [483, 352] width 373 height 56
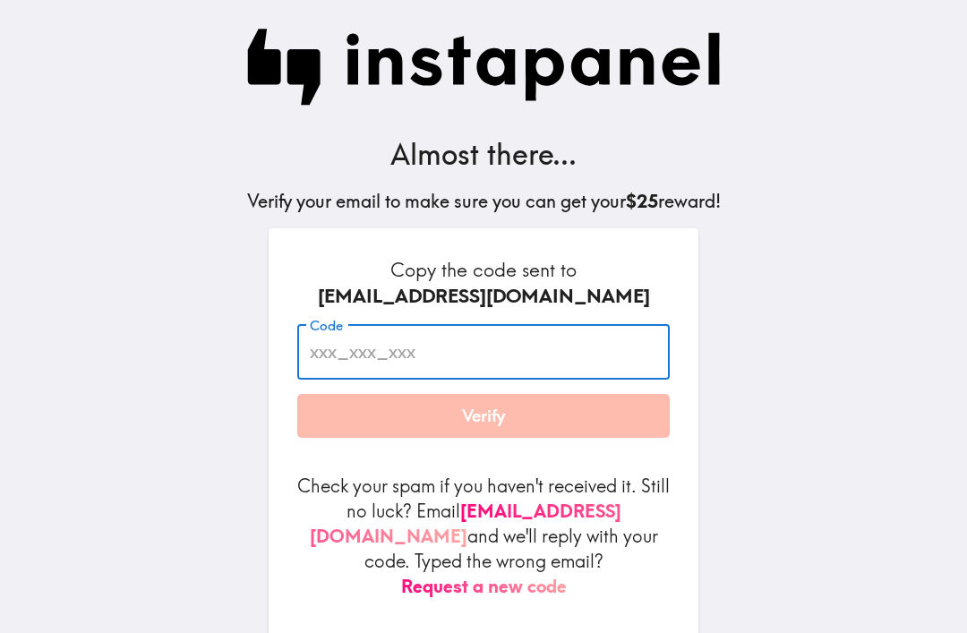
click at [401, 367] on input "Code" at bounding box center [483, 352] width 373 height 56
paste input "JJf_tei_Ukn"
type input "JJf_tei_Ukn"
click at [499, 415] on button "Verify" at bounding box center [483, 416] width 373 height 45
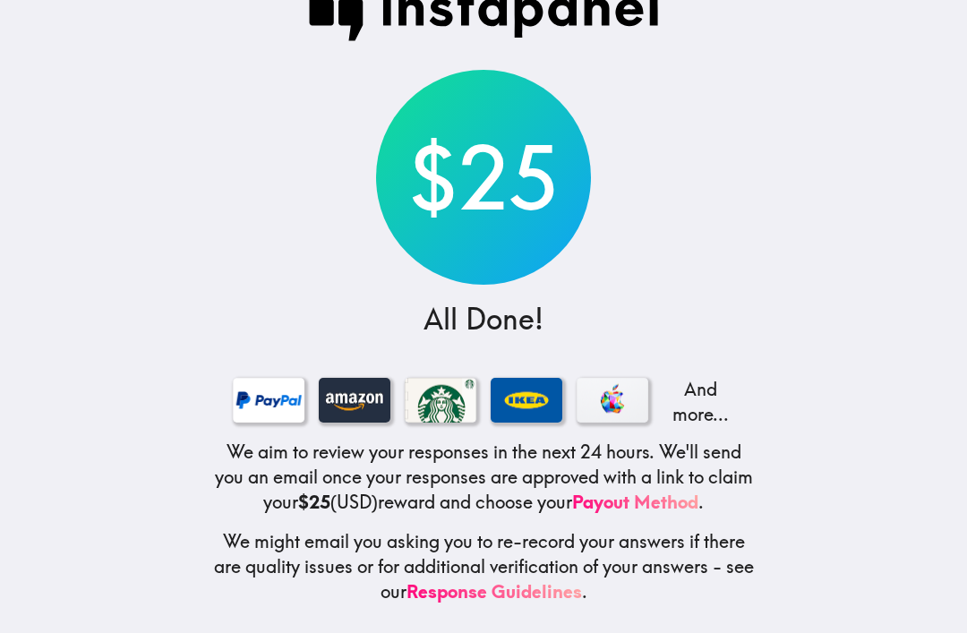
scroll to position [44, 0]
